Goal: Check status: Check status

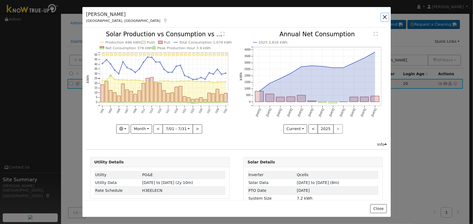
click at [383, 20] on button "button" at bounding box center [385, 17] width 8 height 8
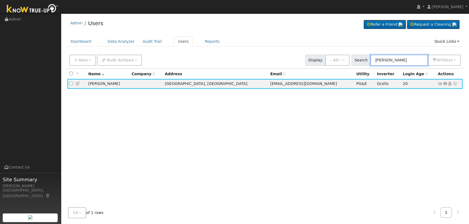
drag, startPoint x: 406, startPoint y: 59, endPoint x: 366, endPoint y: 55, distance: 40.9
click at [366, 55] on div "Search [PERSON_NAME] 0 Filter s Role Show - All - Show Leads Admin Billing Admi…" at bounding box center [406, 60] width 109 height 11
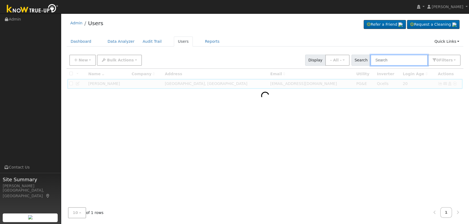
paste input "[PERSON_NAME]"
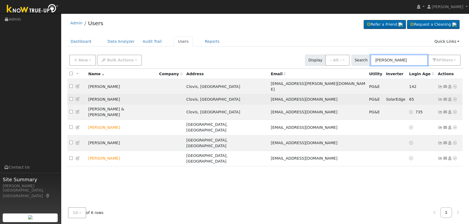
type input "[PERSON_NAME]"
click at [439, 98] on icon at bounding box center [440, 100] width 5 height 4
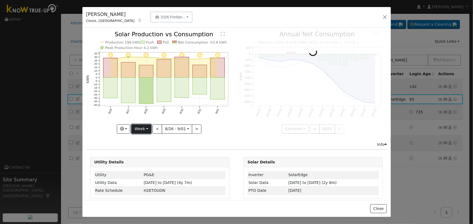
click at [143, 130] on button "Week" at bounding box center [141, 129] width 20 height 9
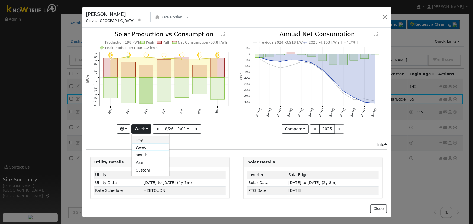
click at [141, 141] on link "Day" at bounding box center [151, 140] width 38 height 8
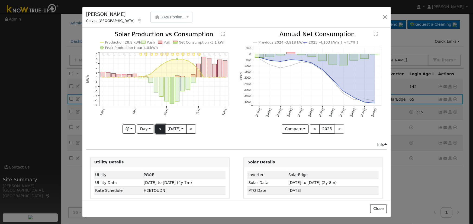
click at [155, 128] on button "<" at bounding box center [159, 129] width 9 height 9
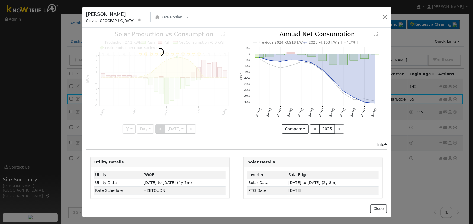
click at [155, 128] on div at bounding box center [159, 82] width 147 height 102
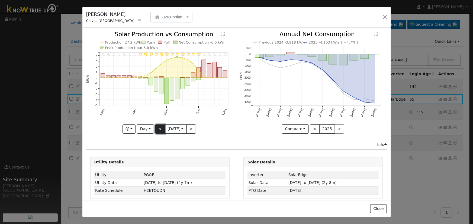
click at [155, 128] on button "<" at bounding box center [159, 129] width 9 height 9
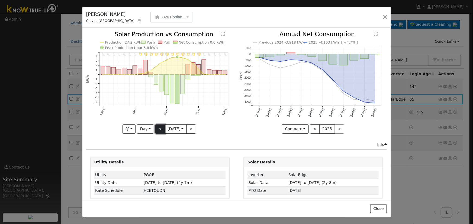
click at [156, 125] on button "<" at bounding box center [159, 129] width 9 height 9
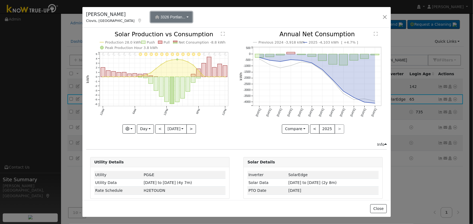
click at [160, 17] on span "3326 Portlan..." at bounding box center [172, 17] width 25 height 4
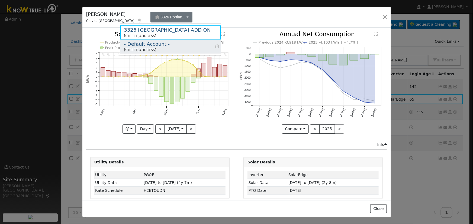
click at [148, 42] on div "- Default Account -" at bounding box center [147, 43] width 46 height 7
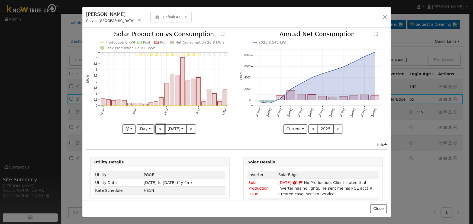
click at [160, 126] on button "<" at bounding box center [159, 129] width 9 height 9
click at [160, 127] on button "<" at bounding box center [159, 129] width 9 height 9
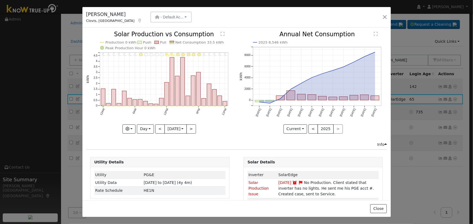
click at [141, 122] on icon "11PM - Clear 10PM - Clear 9PM - Clear 8PM - Clear 7PM - Clear 6PM - Clear 5PM -…" at bounding box center [159, 82] width 147 height 102
click at [142, 125] on button "Day" at bounding box center [145, 129] width 17 height 9
click at [155, 152] on link "Month" at bounding box center [156, 155] width 38 height 8
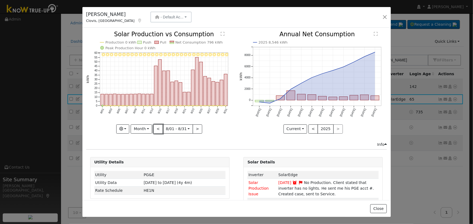
click at [160, 128] on button "<" at bounding box center [157, 129] width 9 height 9
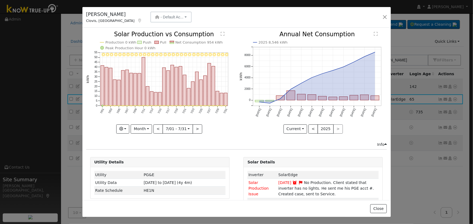
click at [160, 128] on div "7/31 - Clear 7/30 - Clear 7/29 - Clear 7/28 - Clear 7/27 - Clear 7/26 - Clear 7…" at bounding box center [159, 82] width 147 height 102
click at [160, 128] on button "<" at bounding box center [157, 129] width 9 height 9
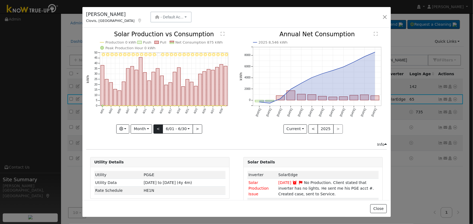
click at [160, 128] on div at bounding box center [159, 82] width 147 height 102
click at [159, 128] on button "<" at bounding box center [157, 129] width 9 height 9
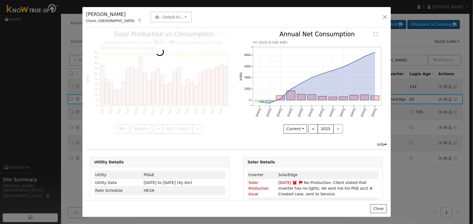
click at [158, 127] on div at bounding box center [159, 82] width 147 height 102
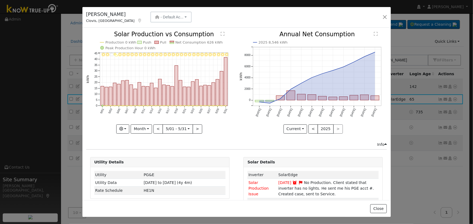
click at [158, 127] on div at bounding box center [159, 82] width 147 height 102
click at [158, 127] on button "<" at bounding box center [157, 129] width 9 height 9
click at [0, 0] on div at bounding box center [0, 0] width 0 height 0
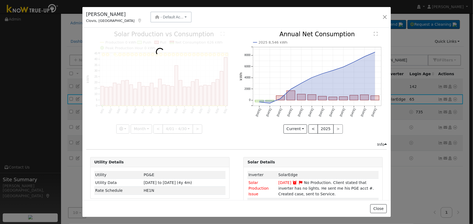
click at [158, 127] on div at bounding box center [159, 82] width 147 height 102
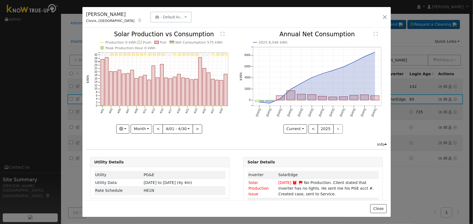
click at [158, 127] on div at bounding box center [159, 82] width 147 height 102
click at [158, 126] on button "<" at bounding box center [157, 129] width 9 height 9
click at [0, 0] on div at bounding box center [0, 0] width 0 height 0
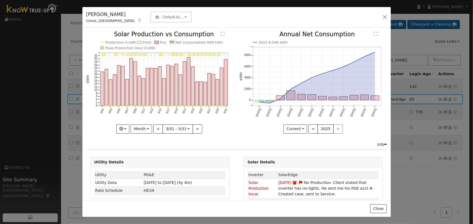
click at [158, 126] on div at bounding box center [159, 82] width 147 height 102
click at [158, 127] on button "<" at bounding box center [157, 129] width 9 height 9
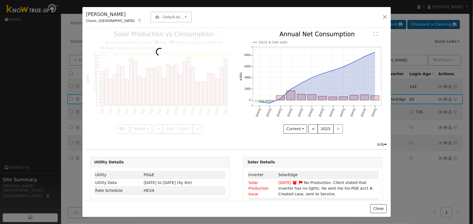
click at [158, 127] on div at bounding box center [159, 82] width 147 height 102
click at [158, 126] on div at bounding box center [159, 82] width 147 height 102
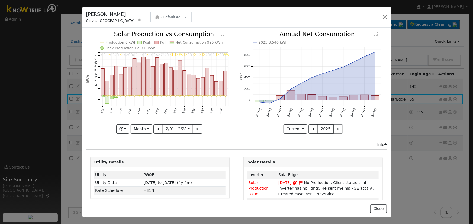
click at [158, 127] on div at bounding box center [159, 82] width 147 height 102
click at [158, 127] on button "<" at bounding box center [157, 129] width 9 height 9
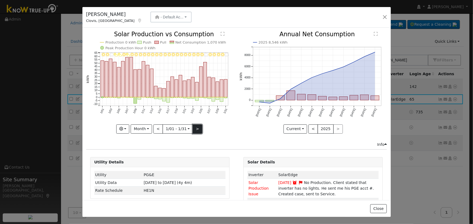
click at [194, 129] on button ">" at bounding box center [197, 129] width 9 height 9
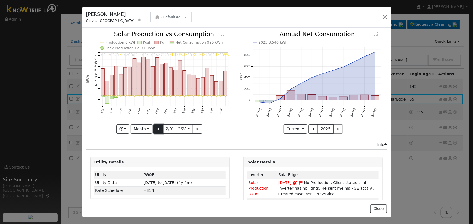
click at [160, 126] on button "<" at bounding box center [157, 129] width 9 height 9
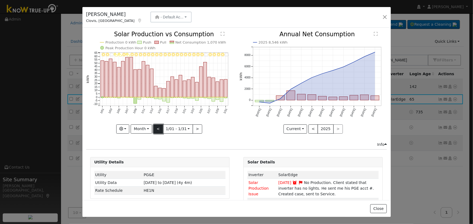
click at [160, 126] on button "<" at bounding box center [157, 129] width 9 height 9
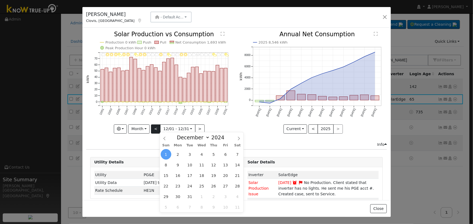
click at [160, 126] on input "[DATE]" at bounding box center [177, 129] width 35 height 9
click at [155, 125] on button "<" at bounding box center [155, 129] width 9 height 9
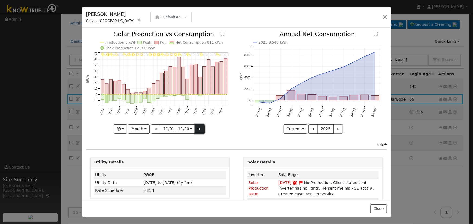
click at [196, 127] on button ">" at bounding box center [199, 129] width 9 height 9
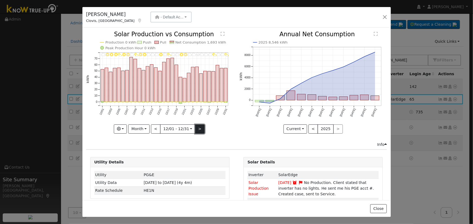
click at [196, 127] on button ">" at bounding box center [199, 129] width 9 height 9
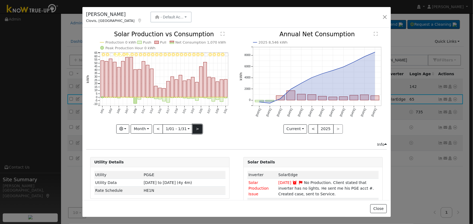
click at [195, 126] on button ">" at bounding box center [197, 129] width 9 height 9
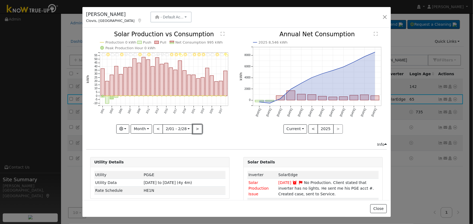
click at [195, 126] on button ">" at bounding box center [197, 129] width 9 height 9
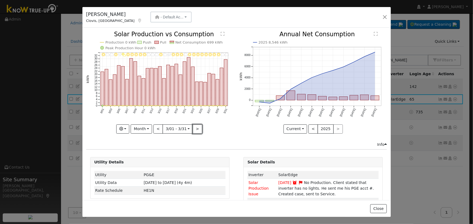
click at [195, 126] on button ">" at bounding box center [197, 129] width 9 height 9
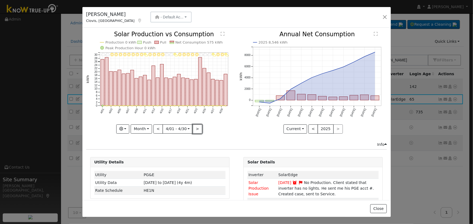
click at [195, 126] on button ">" at bounding box center [197, 129] width 9 height 9
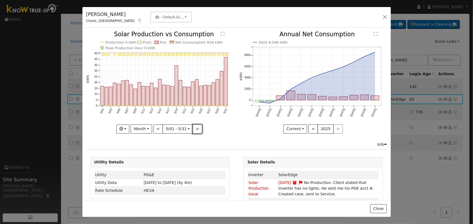
click at [195, 126] on button ">" at bounding box center [197, 129] width 9 height 9
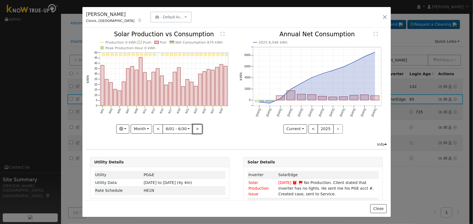
click at [195, 126] on button ">" at bounding box center [197, 129] width 9 height 9
type input "[DATE]"
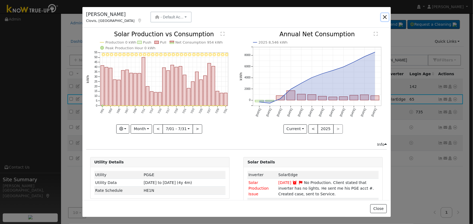
drag, startPoint x: 385, startPoint y: 19, endPoint x: 382, endPoint y: 19, distance: 3.0
click at [385, 19] on button "button" at bounding box center [385, 17] width 8 height 8
